Goal: Transaction & Acquisition: Download file/media

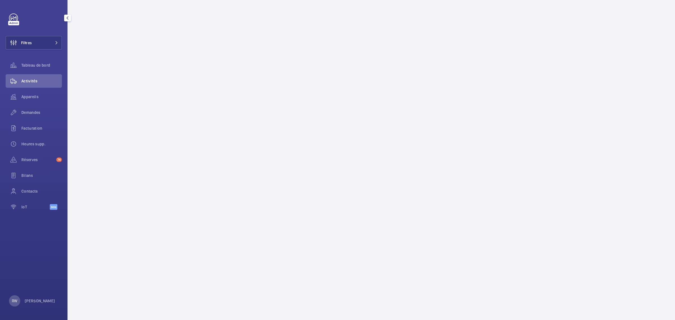
click at [12, 18] on link at bounding box center [13, 18] width 9 height 9
click at [30, 80] on span "Activités" at bounding box center [41, 81] width 41 height 6
click at [24, 96] on span "Appareils" at bounding box center [41, 97] width 41 height 6
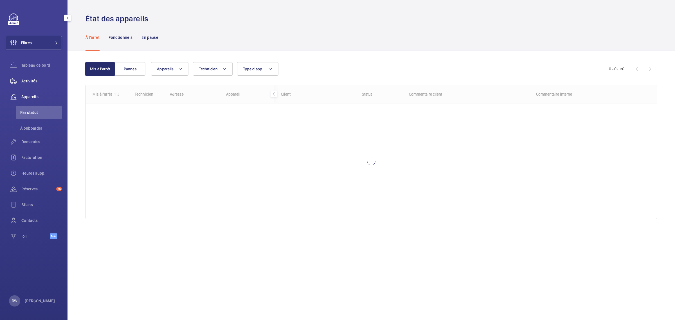
click at [30, 80] on span "Activités" at bounding box center [41, 81] width 41 height 6
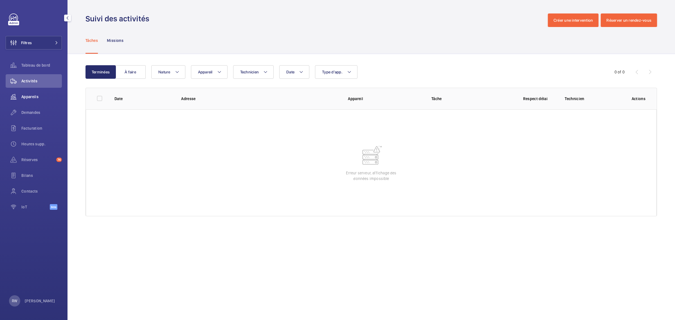
click at [30, 97] on span "Appareils" at bounding box center [41, 97] width 41 height 6
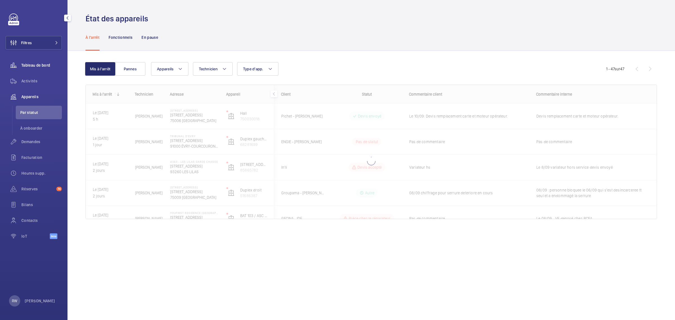
click at [31, 64] on span "Tableau de bord" at bounding box center [41, 65] width 41 height 6
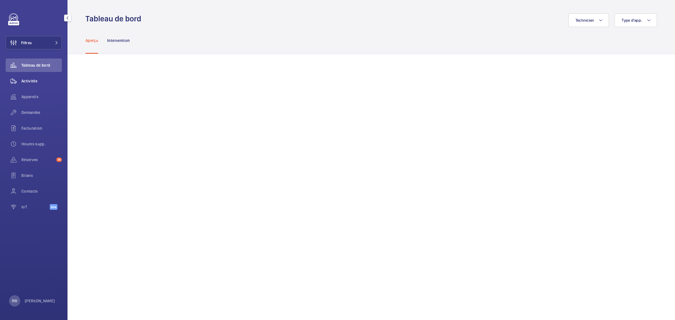
click at [27, 80] on span "Activités" at bounding box center [41, 81] width 41 height 6
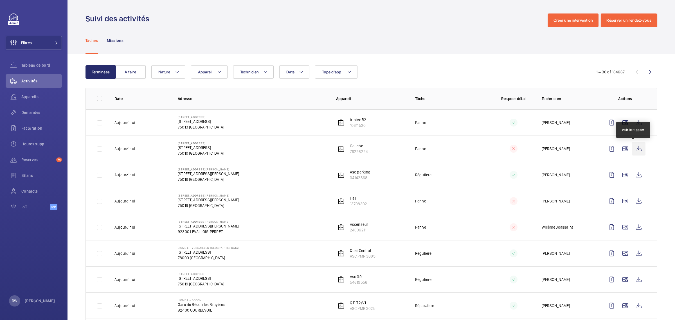
click at [634, 152] on wm-front-icon-button at bounding box center [639, 149] width 14 height 14
click at [13, 21] on div at bounding box center [13, 23] width 11 height 5
